Goal: Transaction & Acquisition: Subscribe to service/newsletter

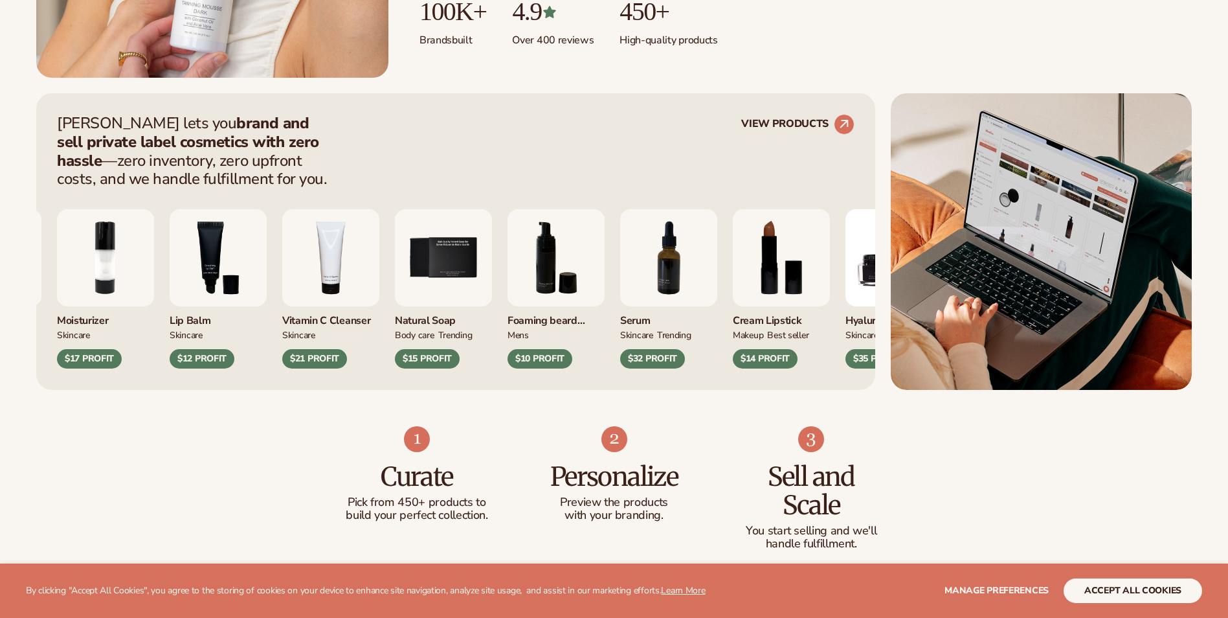
scroll to position [453, 0]
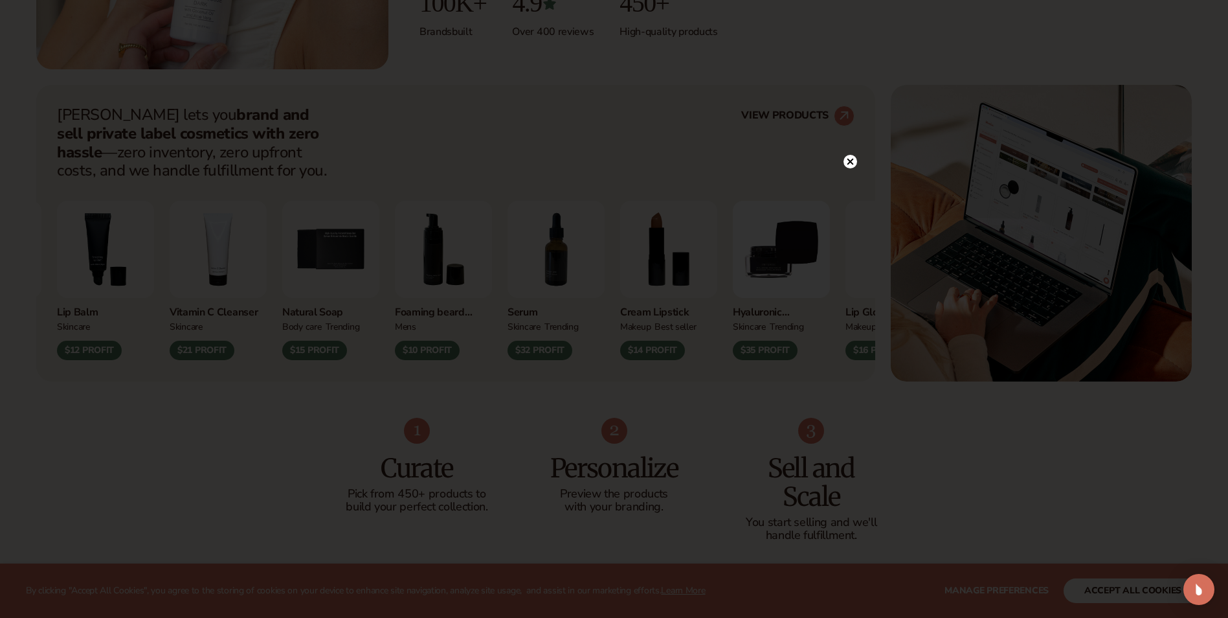
click at [850, 165] on circle at bounding box center [851, 162] width 14 height 14
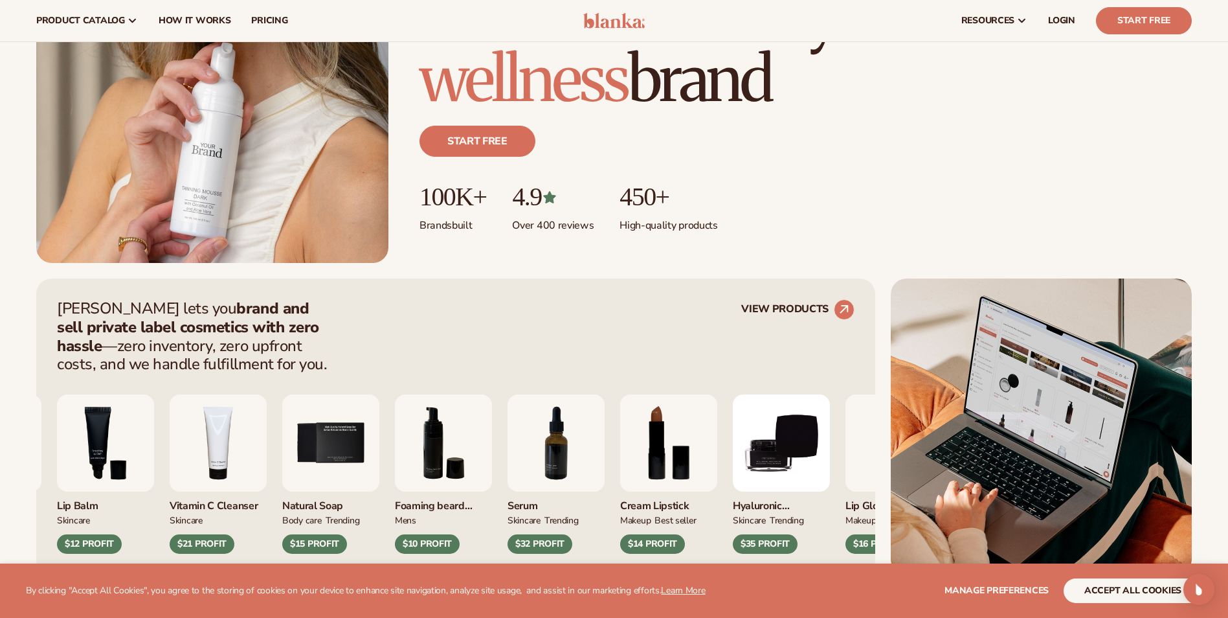
scroll to position [194, 0]
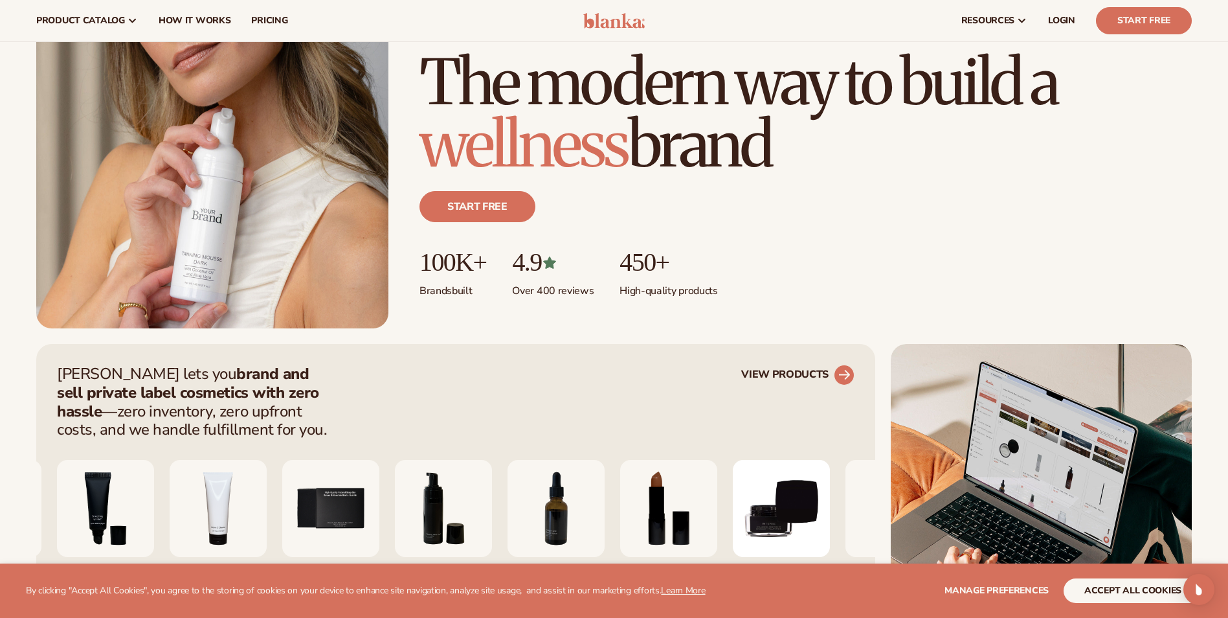
click at [837, 376] on circle at bounding box center [844, 375] width 28 height 28
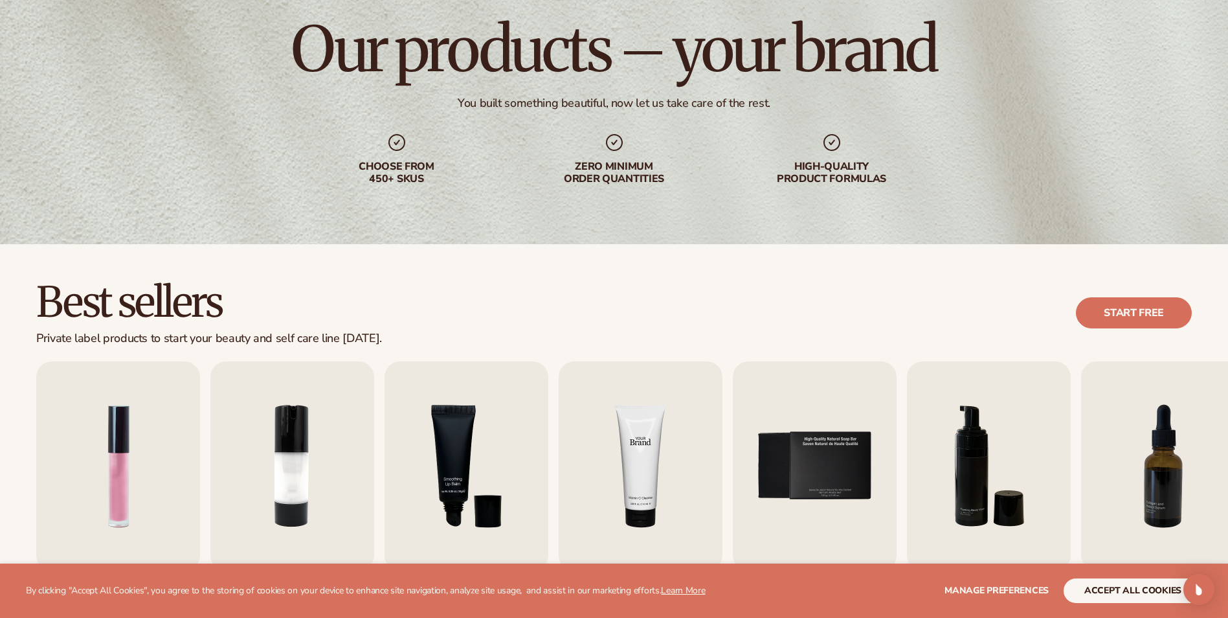
scroll to position [259, 0]
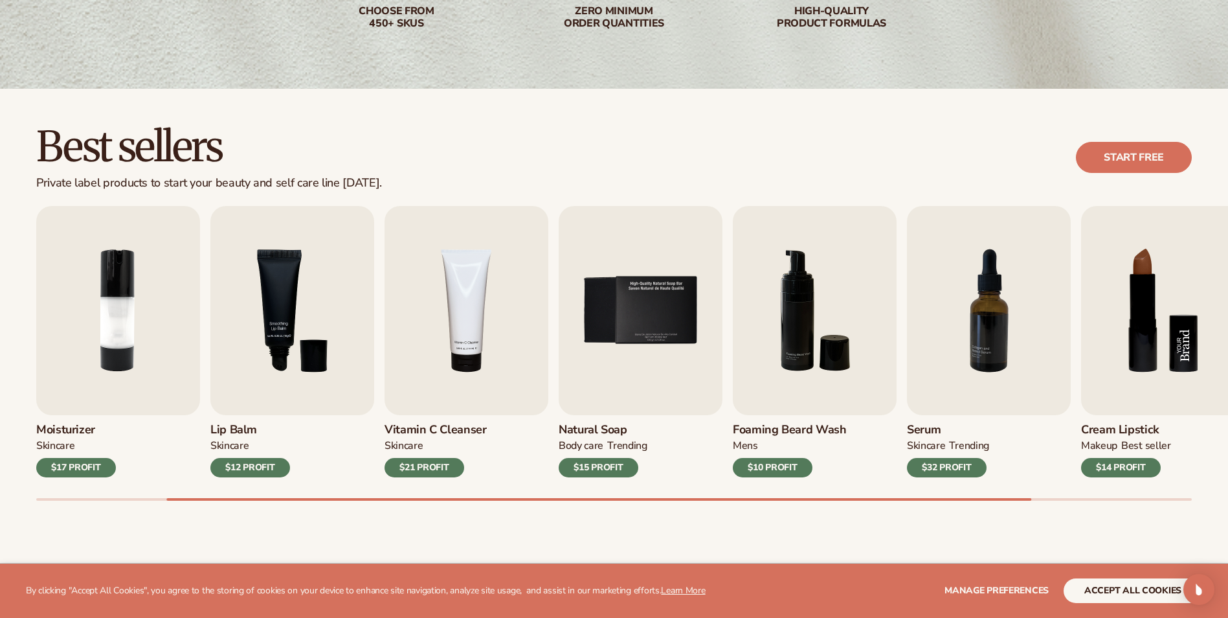
click at [1200, 333] on img "8 / 9" at bounding box center [1163, 310] width 164 height 209
click at [1146, 332] on img "8 / 9" at bounding box center [1163, 310] width 164 height 209
click at [1126, 462] on div "$14 PROFIT" at bounding box center [1121, 467] width 80 height 19
click at [1143, 242] on img "8 / 9" at bounding box center [1163, 310] width 164 height 209
click at [1143, 158] on link "Start free" at bounding box center [1134, 157] width 116 height 31
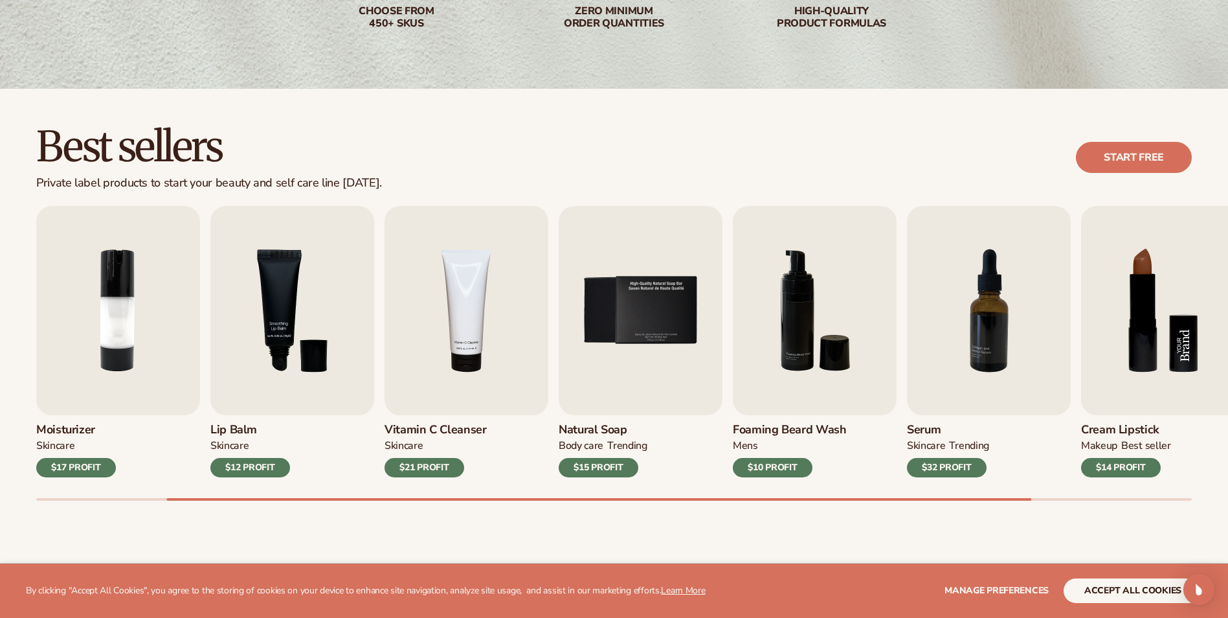
click at [1151, 365] on img "8 / 9" at bounding box center [1163, 310] width 164 height 209
click at [1128, 467] on div "$14 PROFIT" at bounding box center [1121, 467] width 80 height 19
